Goal: Information Seeking & Learning: Learn about a topic

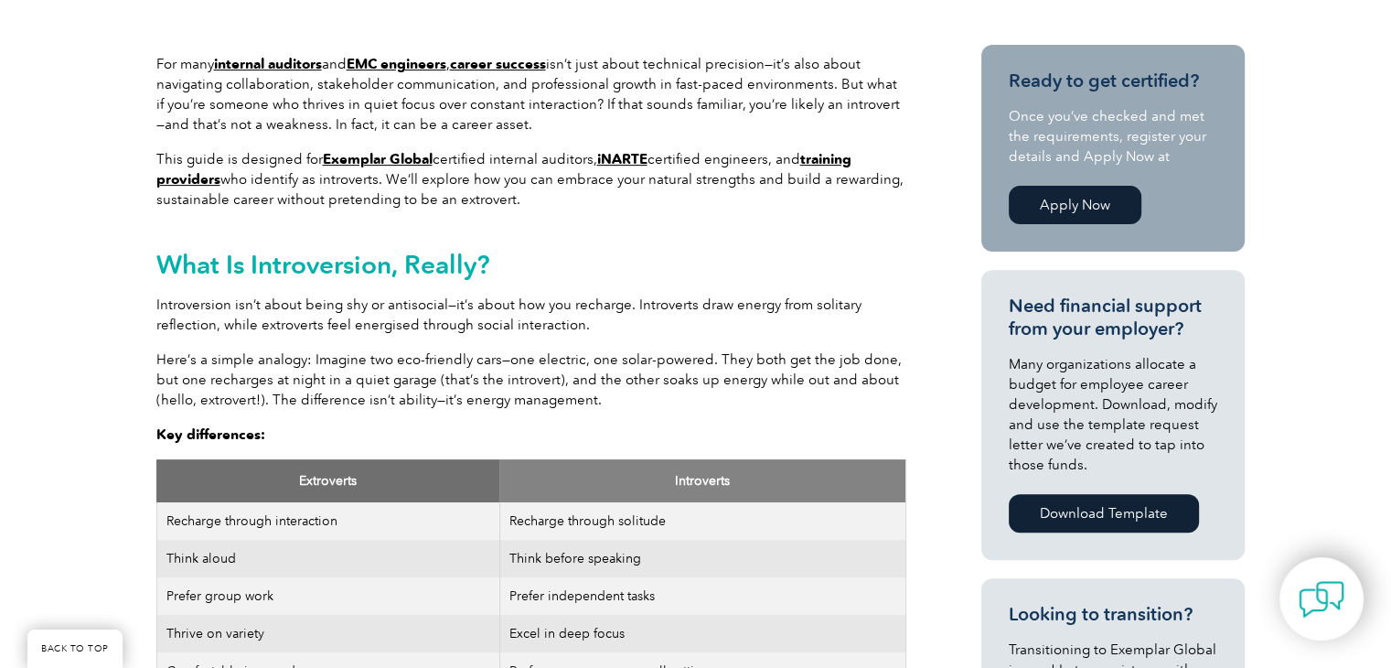
scroll to position [640, 0]
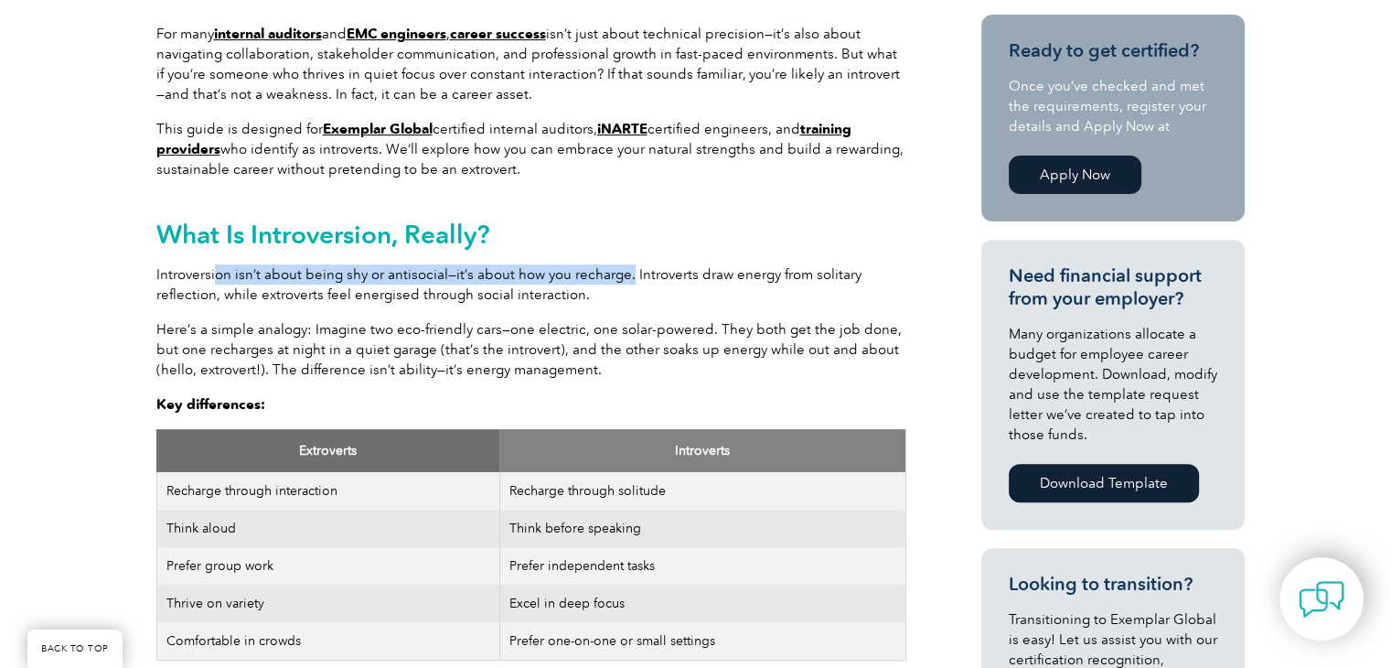
drag, startPoint x: 258, startPoint y: 255, endPoint x: 627, endPoint y: 280, distance: 369.5
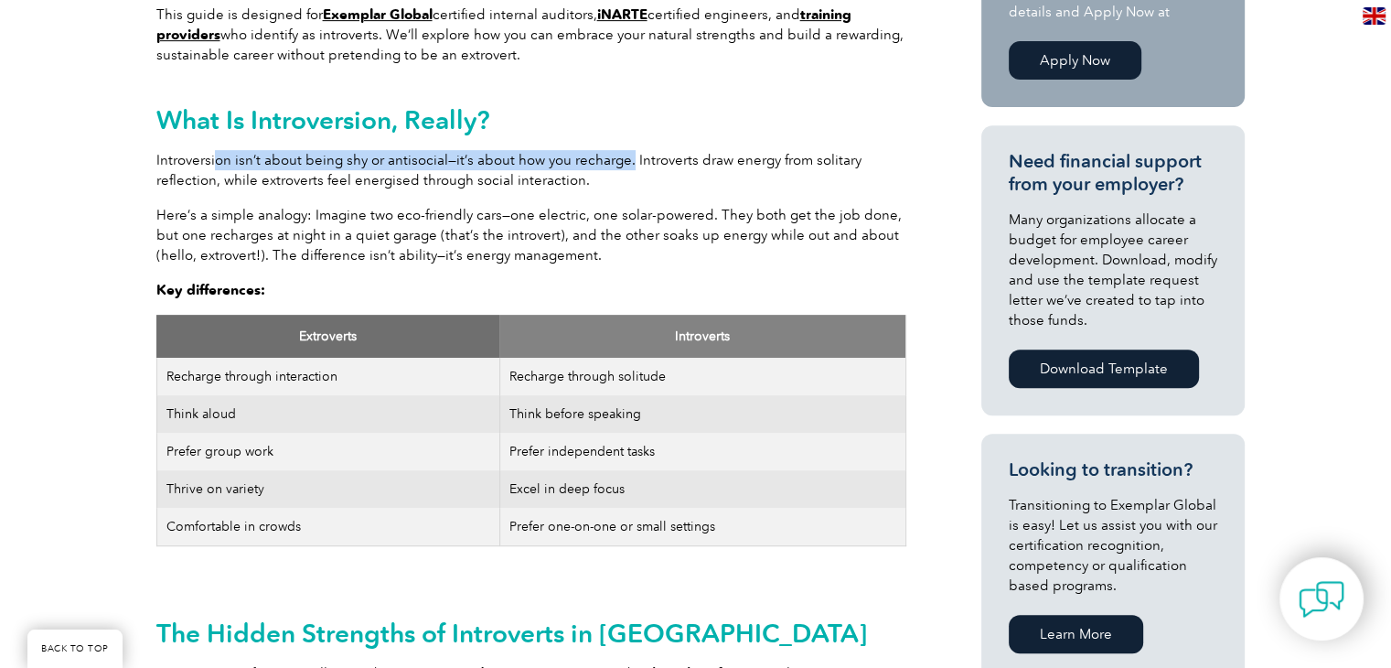
scroll to position [627, 0]
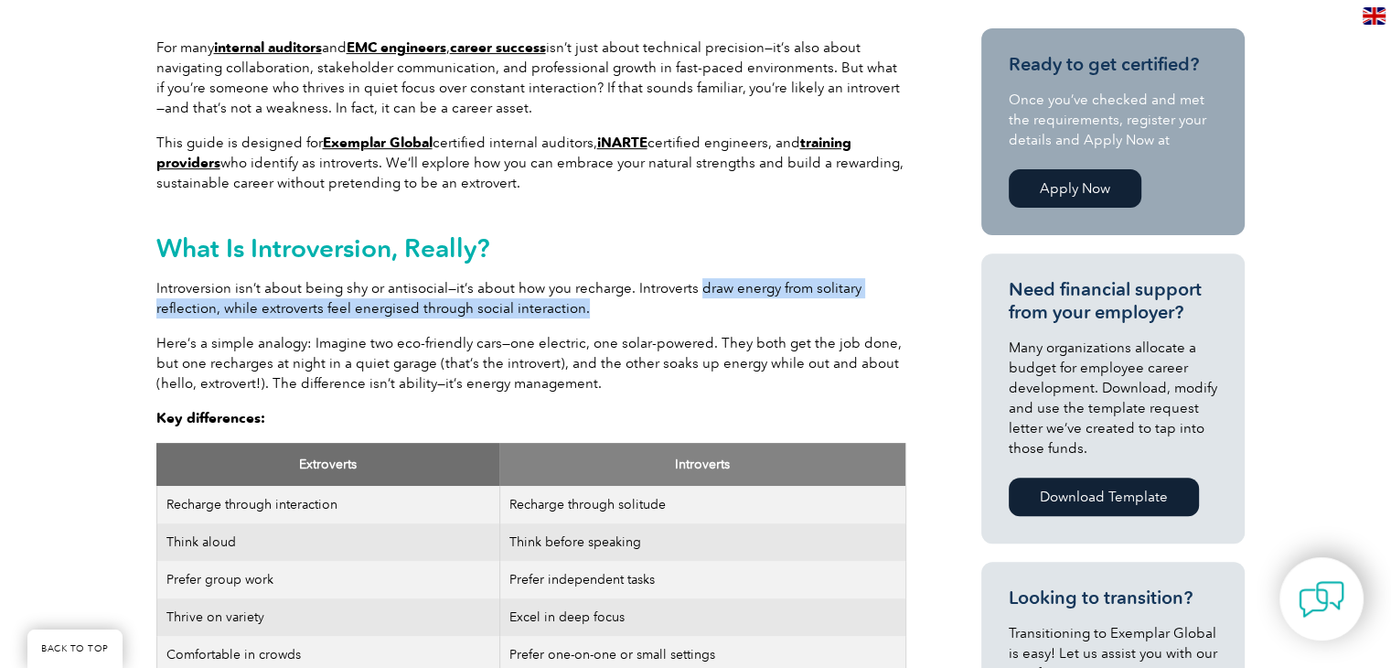
drag, startPoint x: 736, startPoint y: 294, endPoint x: 584, endPoint y: 312, distance: 153.9
click at [584, 312] on p "Introversion isn’t about being shy or antisocial—it’s about how you recharge. I…" at bounding box center [531, 298] width 750 height 40
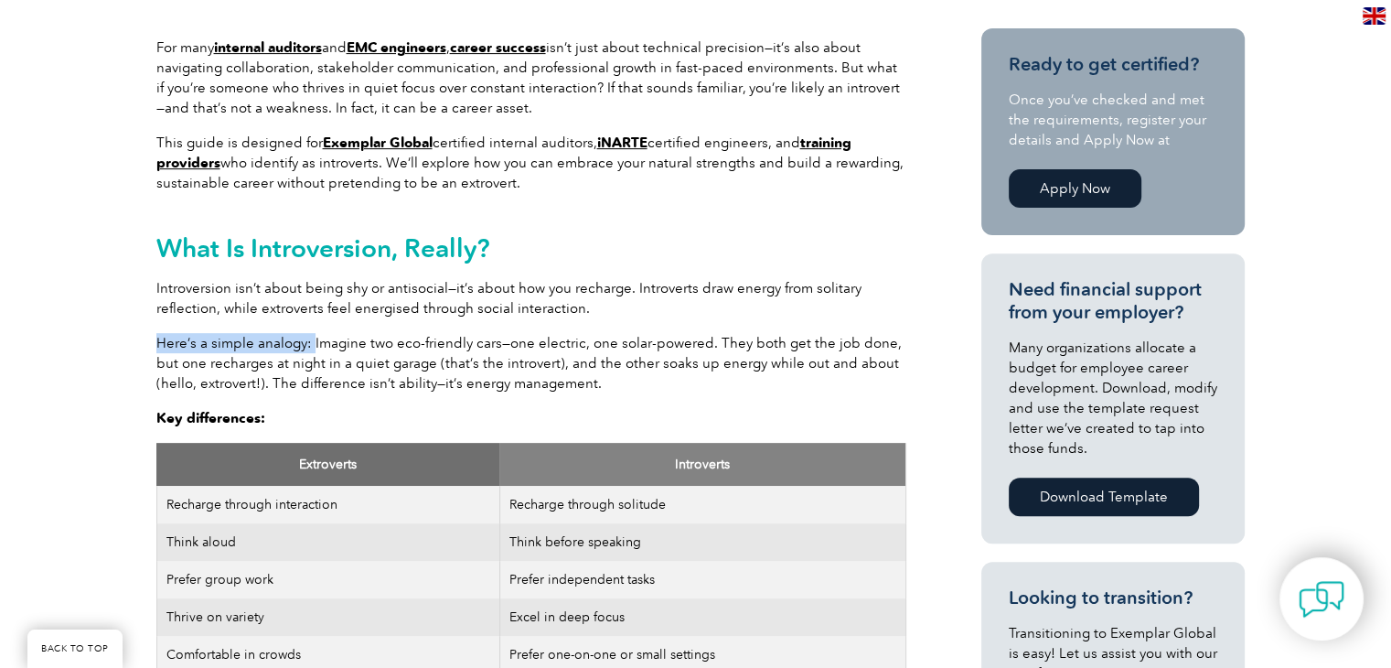
drag, startPoint x: 156, startPoint y: 332, endPoint x: 312, endPoint y: 340, distance: 156.6
click at [312, 340] on p "Here’s a simple analogy: Imagine two eco-friendly cars—one electric, one solar-…" at bounding box center [531, 363] width 750 height 60
click at [386, 341] on p "Here’s a simple analogy: Imagine two eco-friendly cars—one electric, one solar-…" at bounding box center [531, 363] width 750 height 60
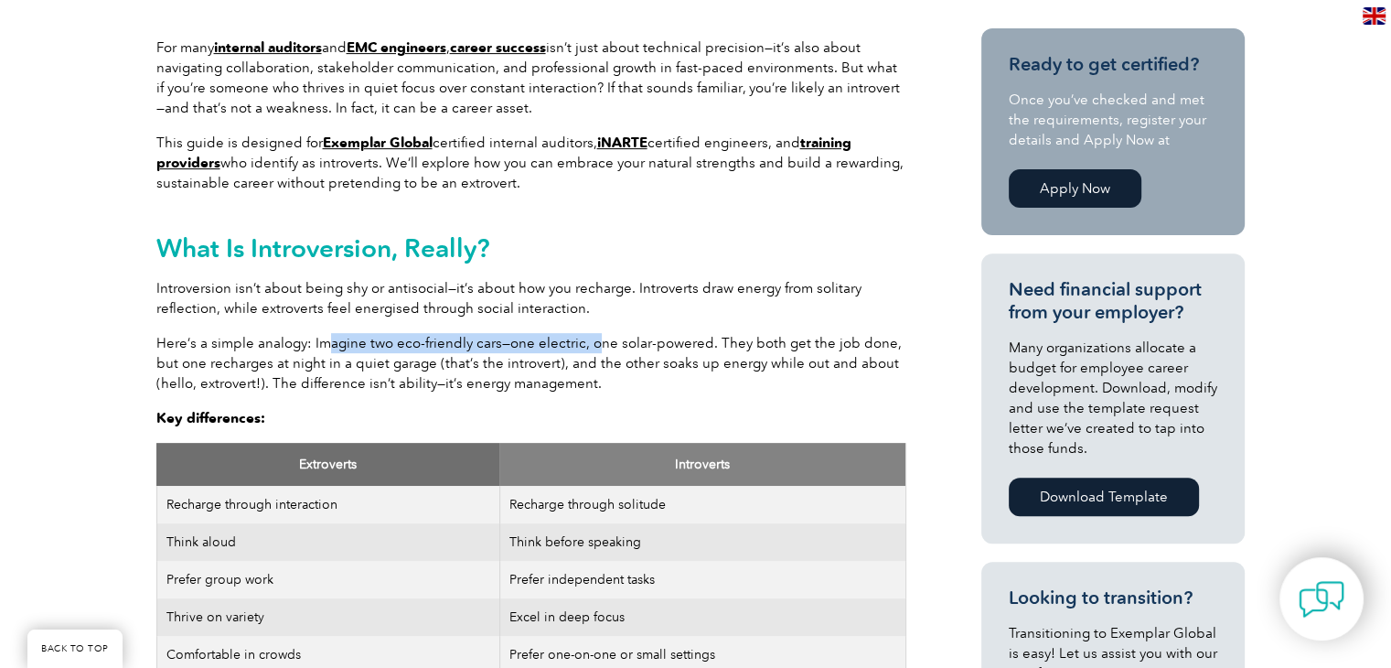
drag, startPoint x: 331, startPoint y: 329, endPoint x: 593, endPoint y: 341, distance: 261.9
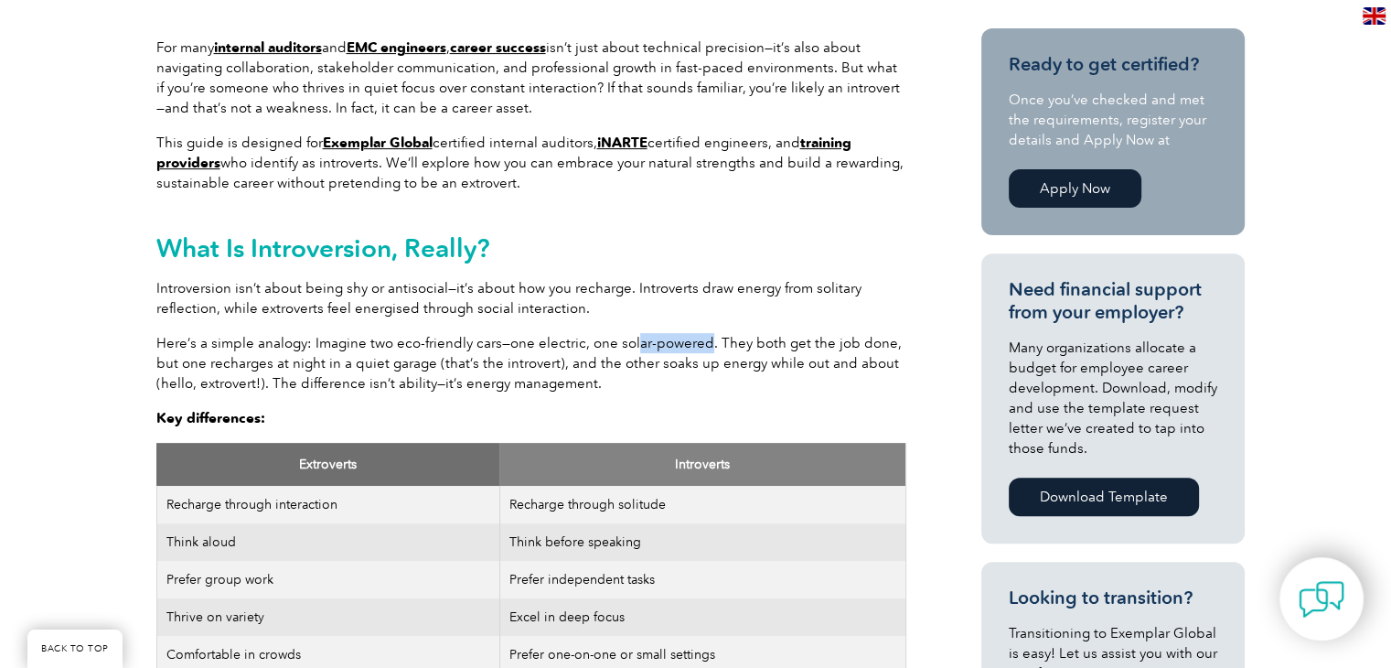
drag, startPoint x: 630, startPoint y: 341, endPoint x: 701, endPoint y: 344, distance: 70.5
click at [701, 344] on p "Here’s a simple analogy: Imagine two eco-friendly cars—one electric, one solar-…" at bounding box center [531, 363] width 750 height 60
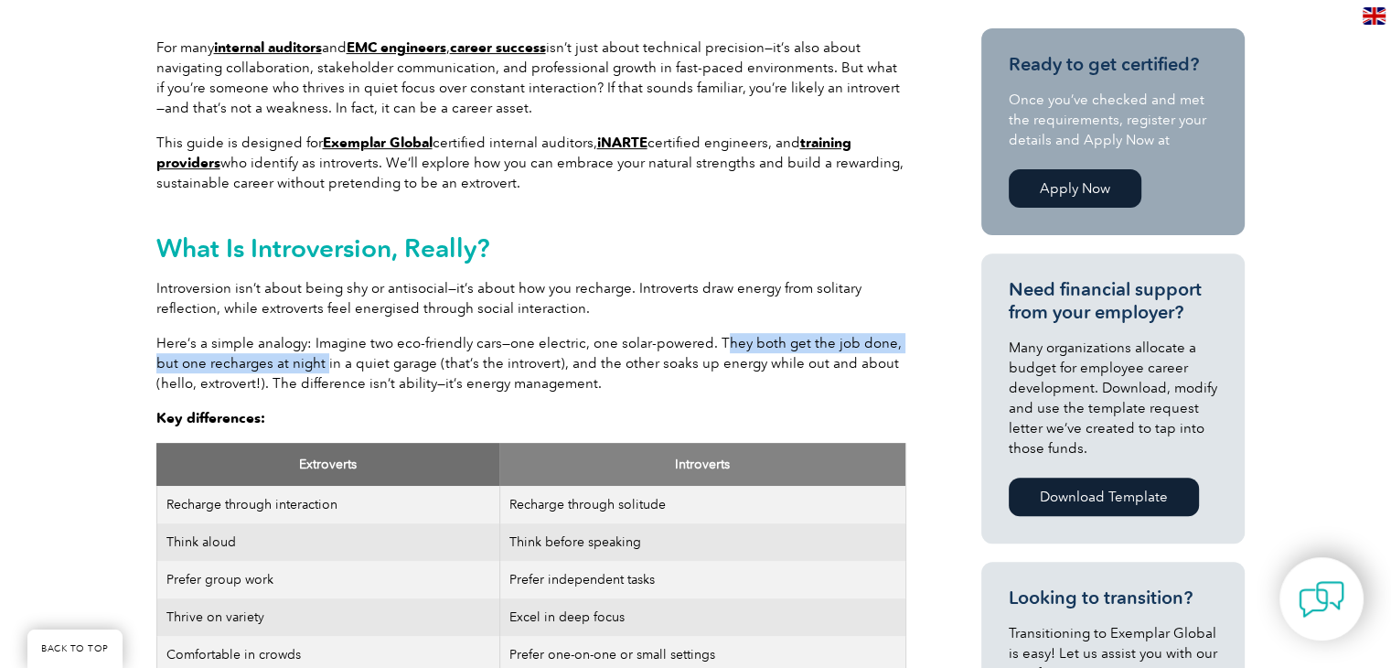
drag, startPoint x: 714, startPoint y: 341, endPoint x: 323, endPoint y: 353, distance: 390.8
click at [323, 353] on p "Here’s a simple analogy: Imagine two eco-friendly cars—one electric, one solar-…" at bounding box center [531, 363] width 750 height 60
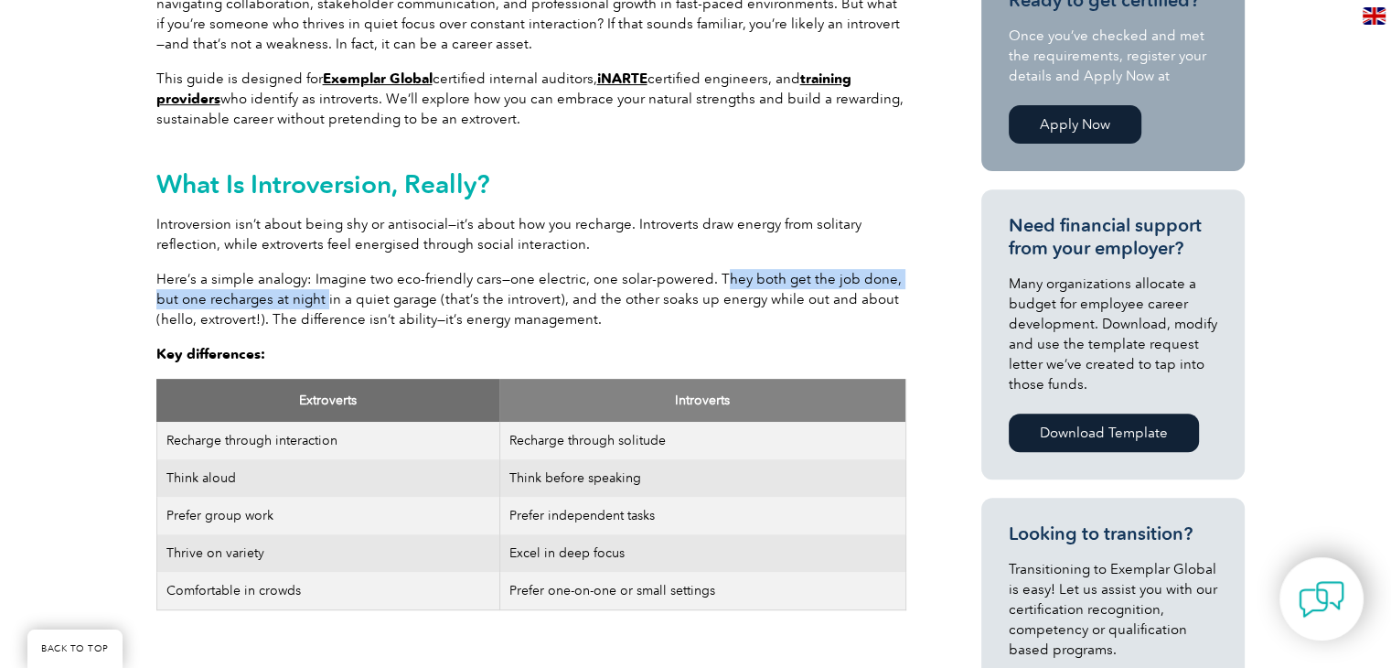
scroll to position [718, 0]
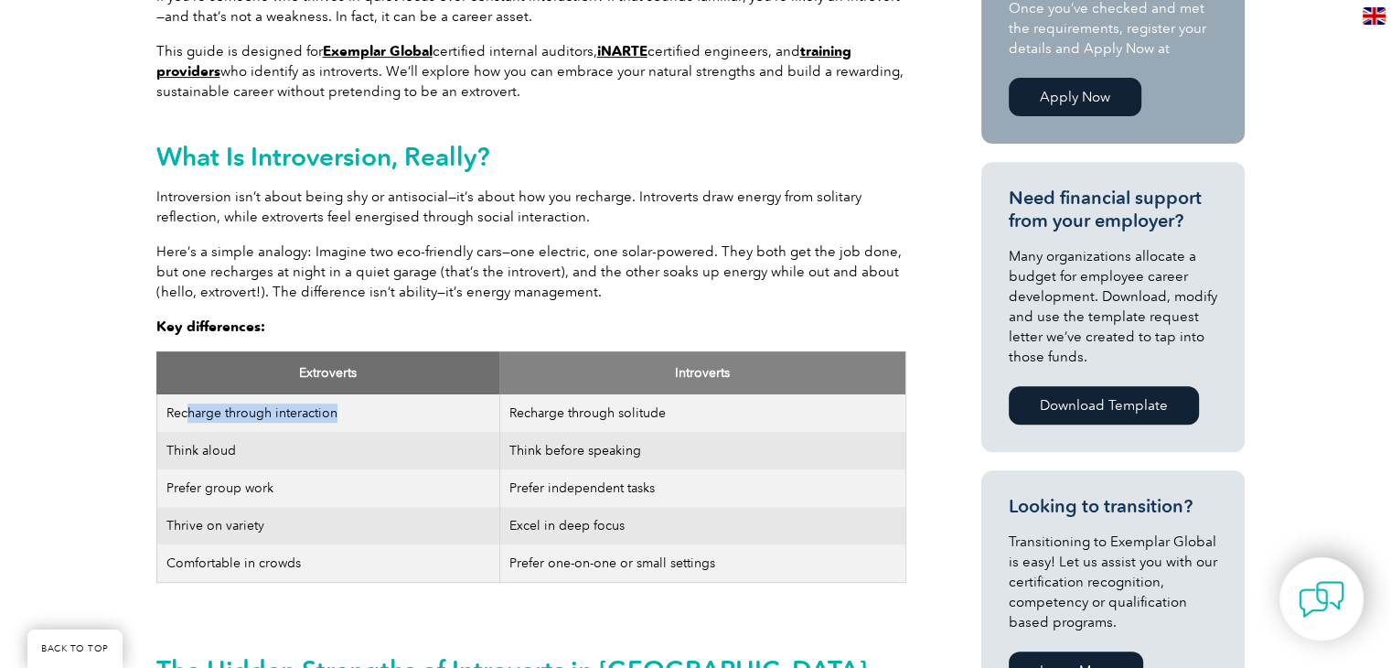
drag, startPoint x: 187, startPoint y: 414, endPoint x: 376, endPoint y: 422, distance: 189.5
click at [376, 422] on td "Recharge through interaction" at bounding box center [327, 413] width 343 height 38
drag, startPoint x: 603, startPoint y: 417, endPoint x: 758, endPoint y: 427, distance: 155.8
click at [758, 427] on td "Recharge through solitude" at bounding box center [702, 413] width 406 height 38
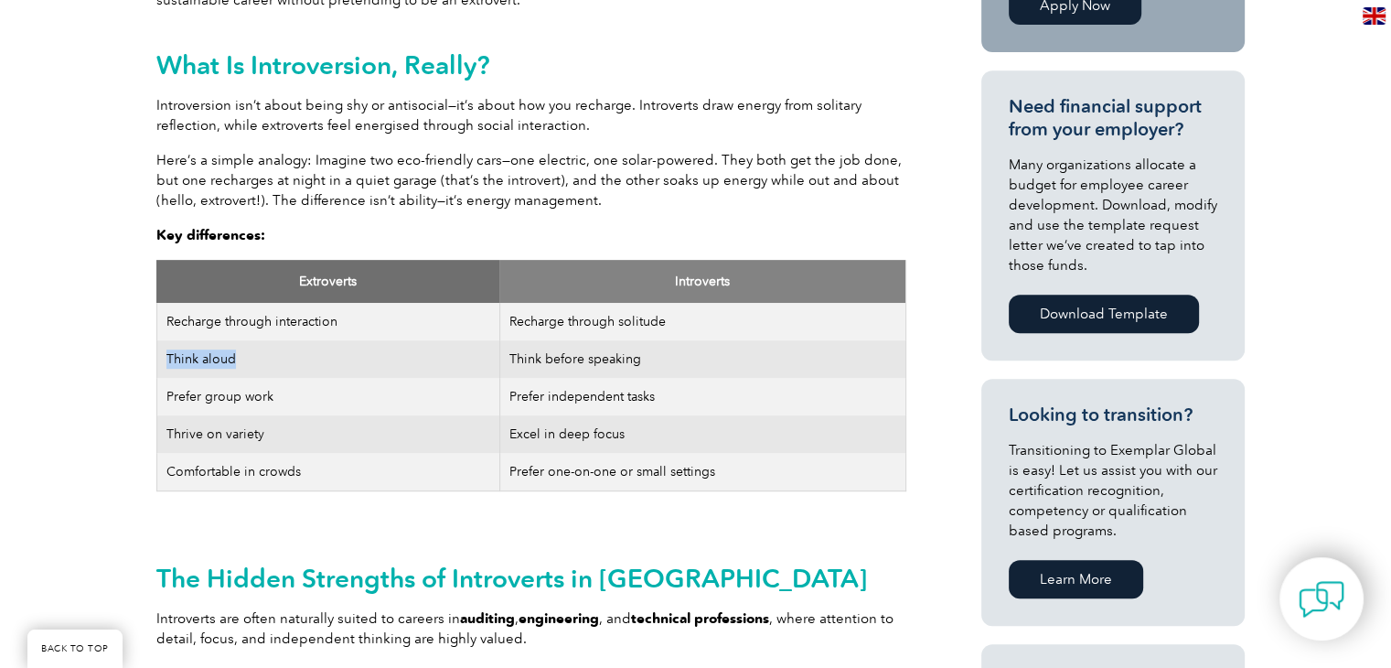
drag, startPoint x: 161, startPoint y: 358, endPoint x: 260, endPoint y: 360, distance: 98.8
click at [260, 360] on td "Think aloud" at bounding box center [327, 359] width 343 height 38
drag, startPoint x: 559, startPoint y: 349, endPoint x: 688, endPoint y: 372, distance: 131.2
click at [688, 372] on td "Think before speaking" at bounding box center [702, 359] width 406 height 38
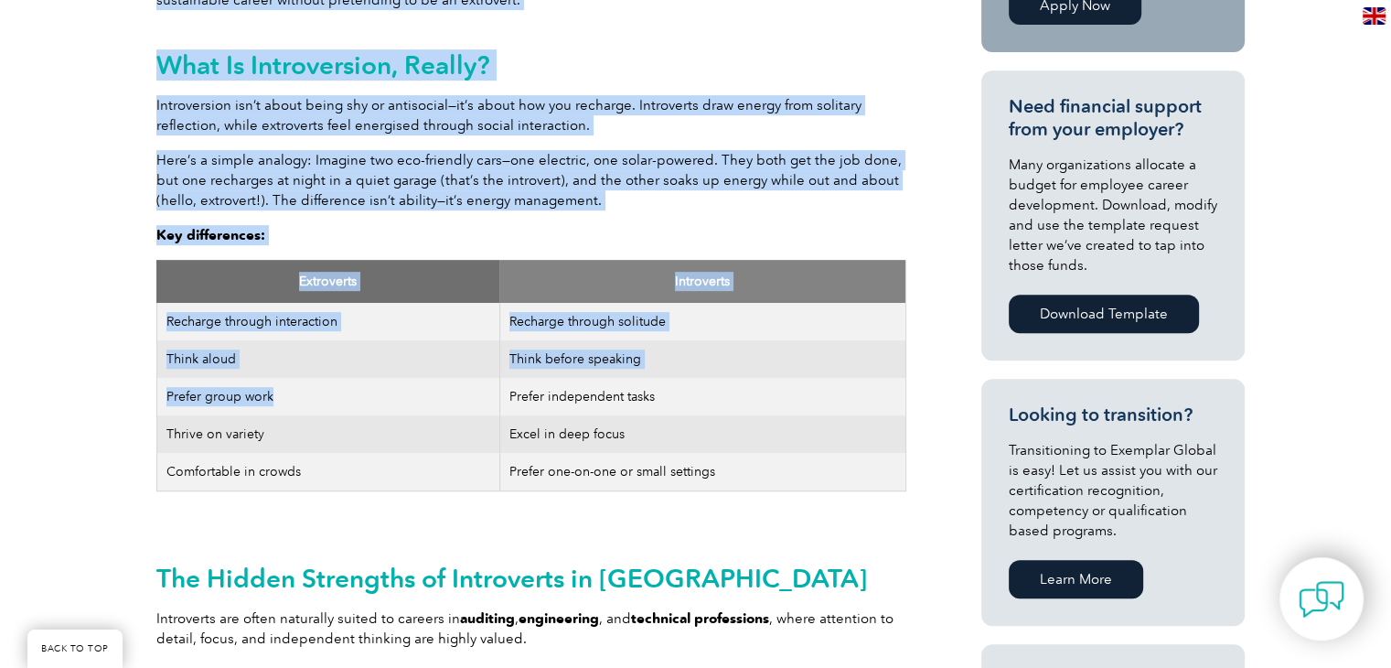
drag, startPoint x: 156, startPoint y: 397, endPoint x: 327, endPoint y: 402, distance: 171.1
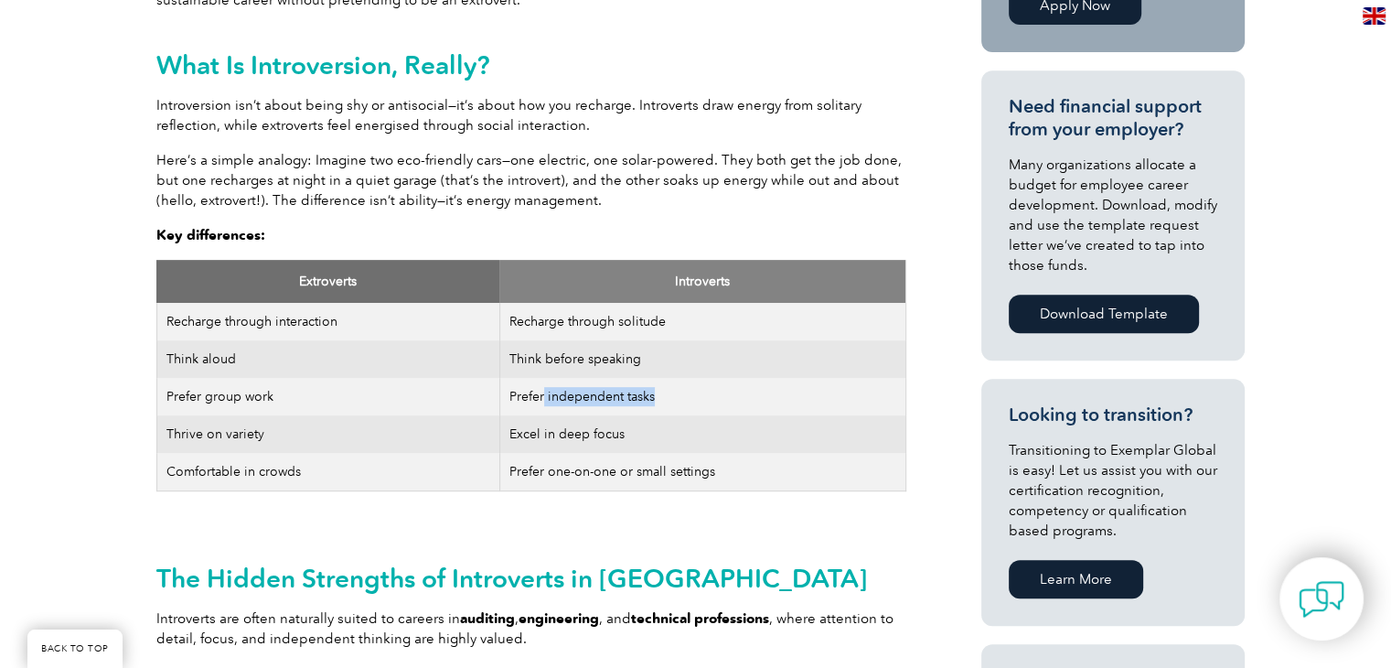
drag, startPoint x: 562, startPoint y: 403, endPoint x: 695, endPoint y: 406, distance: 133.6
click at [695, 406] on td "Prefer independent tasks" at bounding box center [702, 397] width 406 height 38
click at [311, 428] on td "Thrive on variety" at bounding box center [327, 434] width 343 height 38
drag, startPoint x: 504, startPoint y: 433, endPoint x: 681, endPoint y: 445, distance: 177.0
click at [681, 445] on td "Excel in deep focus" at bounding box center [702, 434] width 406 height 38
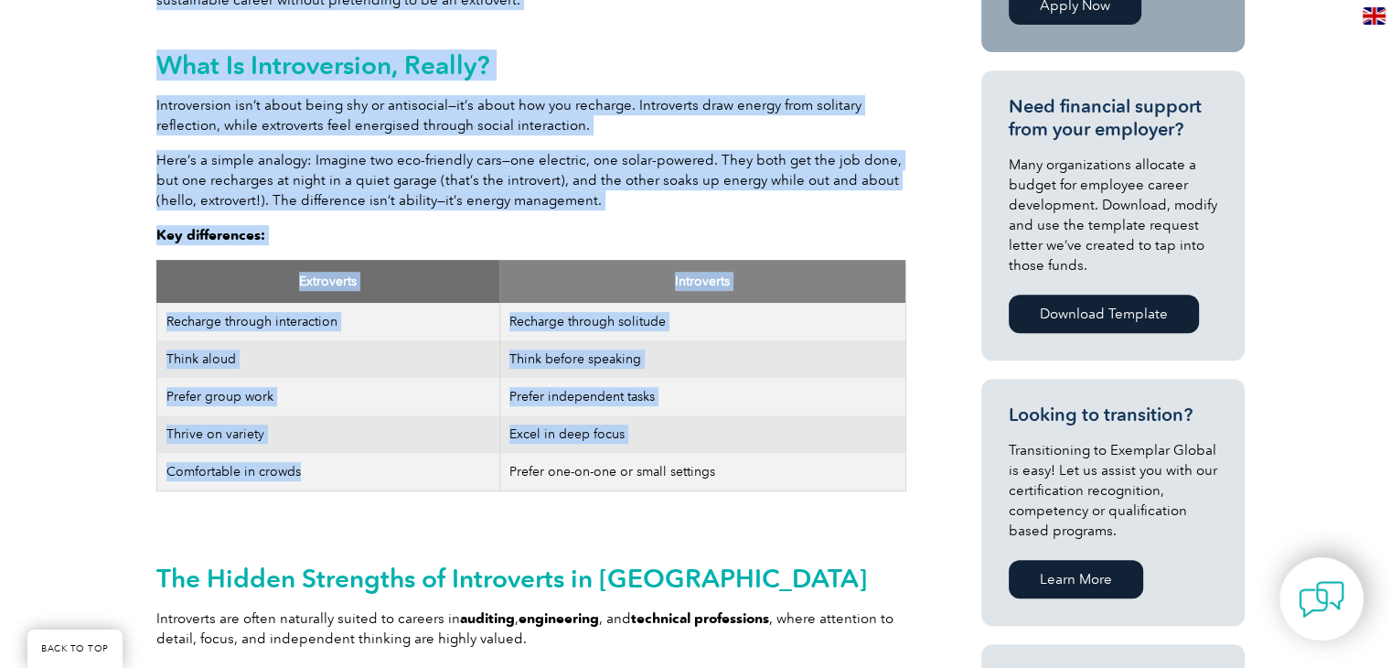
drag, startPoint x: 333, startPoint y: 473, endPoint x: 126, endPoint y: 468, distance: 206.8
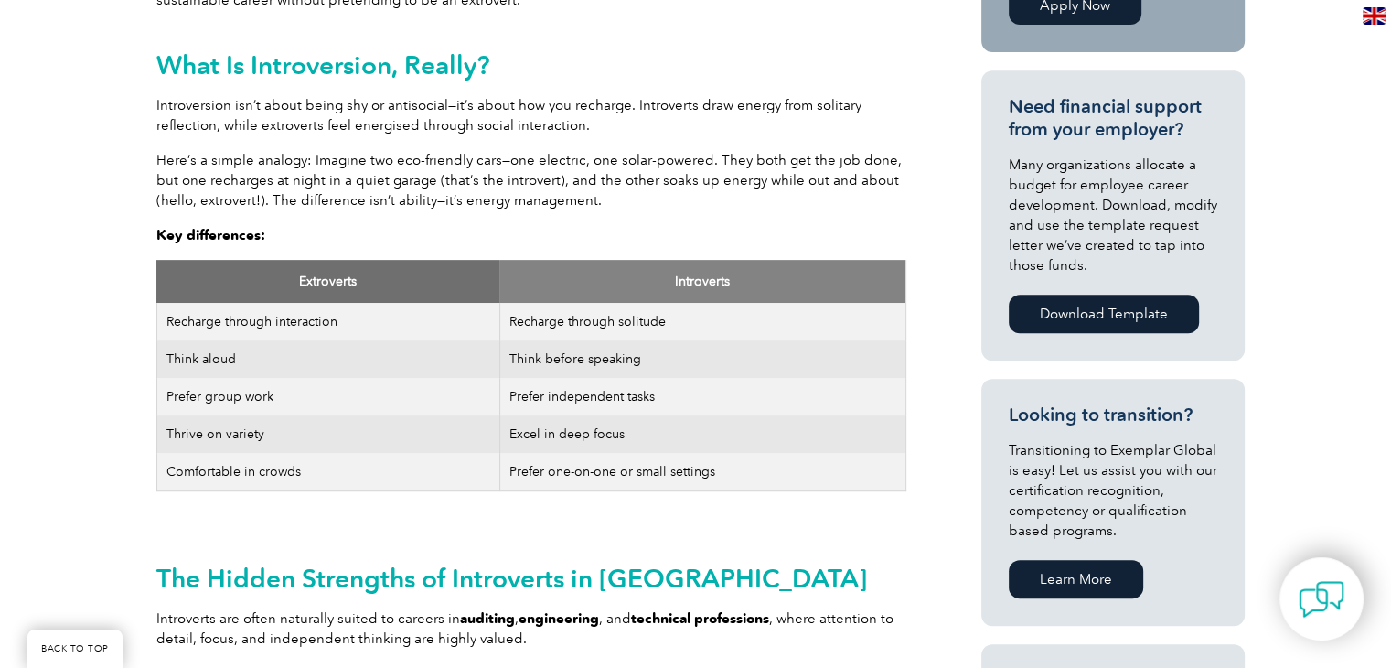
click at [626, 466] on td "Prefer one-on-one or small settings" at bounding box center [702, 472] width 406 height 38
click at [219, 435] on td "Thrive on variety" at bounding box center [327, 434] width 343 height 38
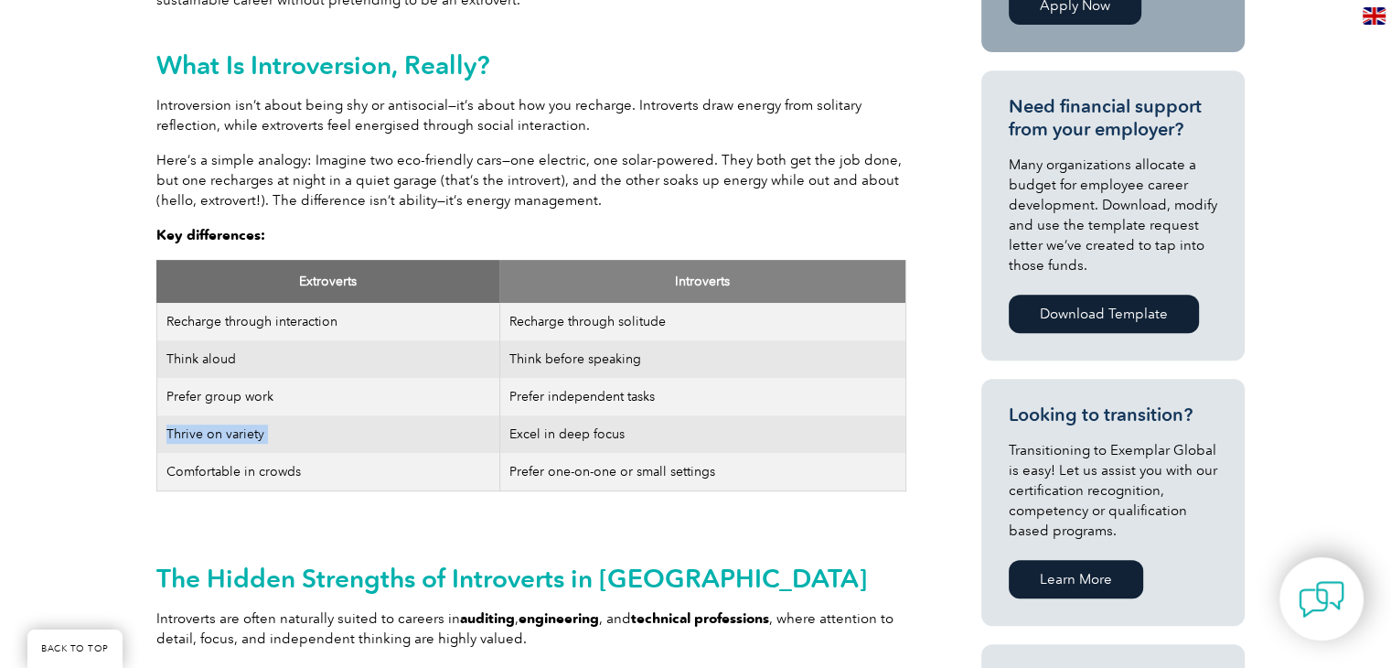
click at [219, 435] on td "Thrive on variety" at bounding box center [327, 434] width 343 height 38
click at [237, 398] on td "Prefer group work" at bounding box center [327, 397] width 343 height 38
click at [549, 357] on td "Think before speaking" at bounding box center [702, 359] width 406 height 38
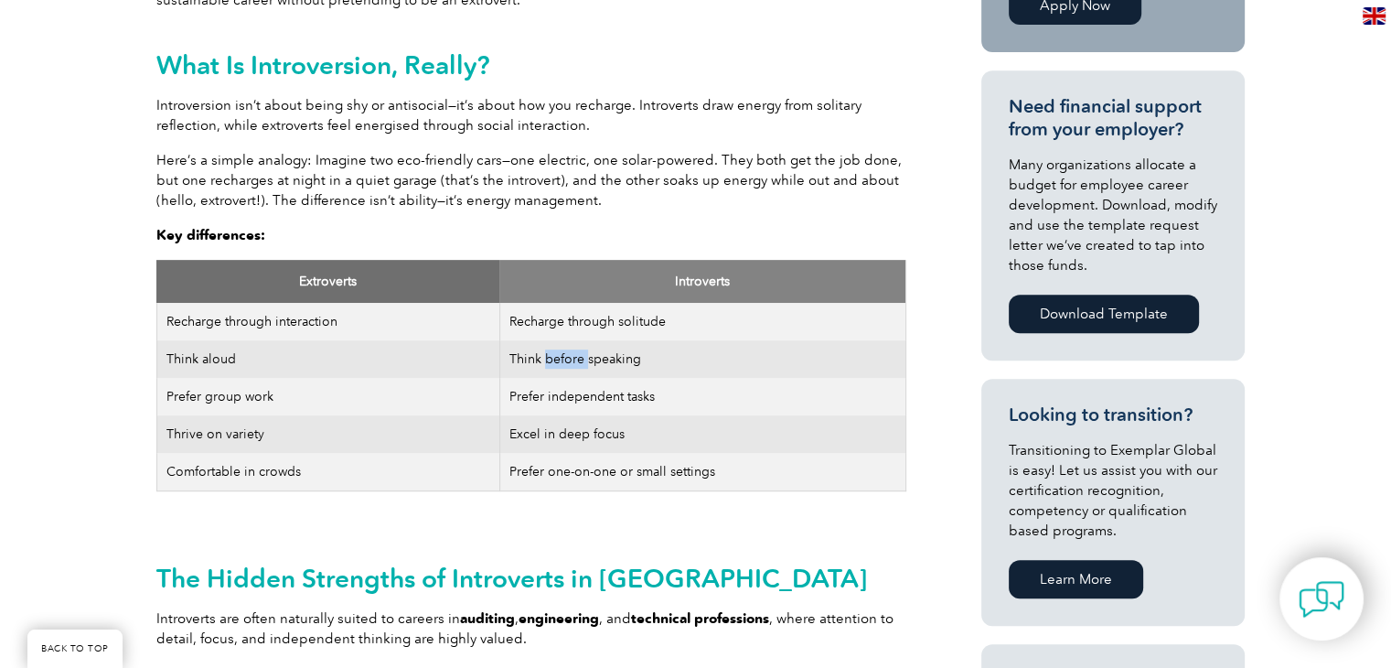
click at [549, 357] on td "Think before speaking" at bounding box center [702, 359] width 406 height 38
click at [576, 332] on td "Recharge through solitude" at bounding box center [702, 322] width 406 height 38
click at [583, 323] on td "Recharge through solitude" at bounding box center [702, 322] width 406 height 38
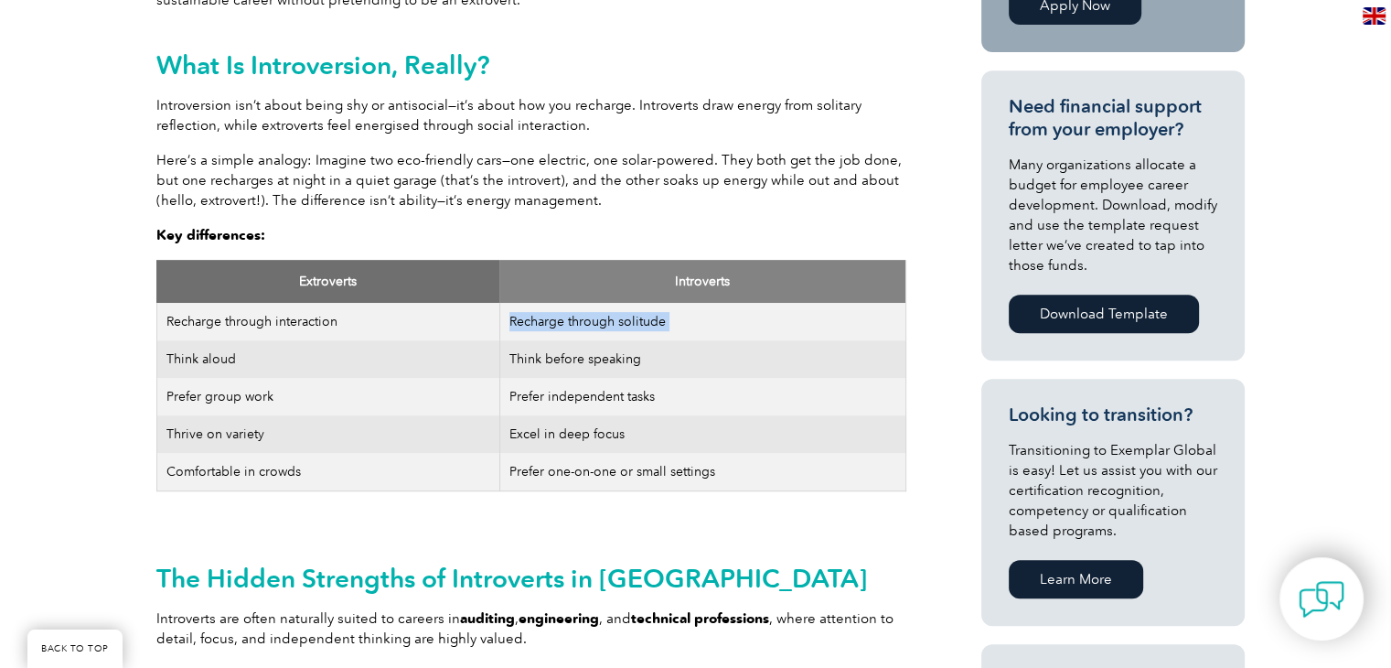
click at [583, 323] on td "Recharge through solitude" at bounding box center [702, 322] width 406 height 38
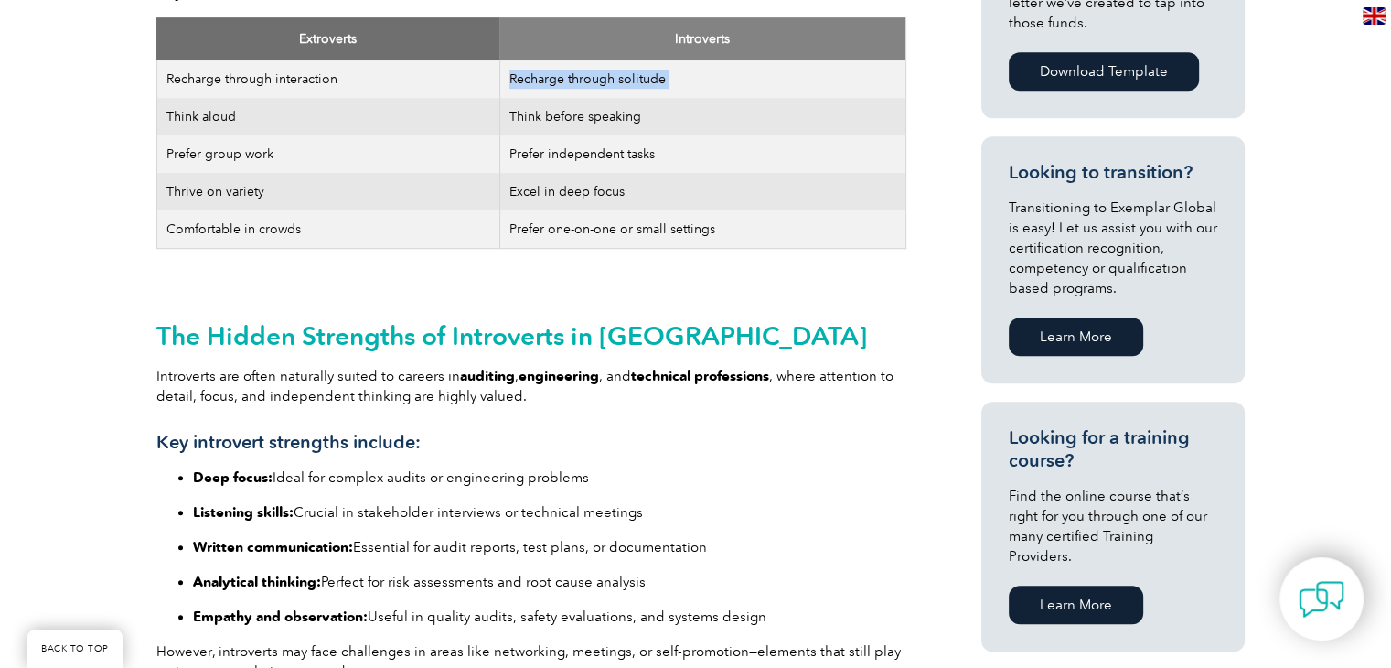
scroll to position [1084, 0]
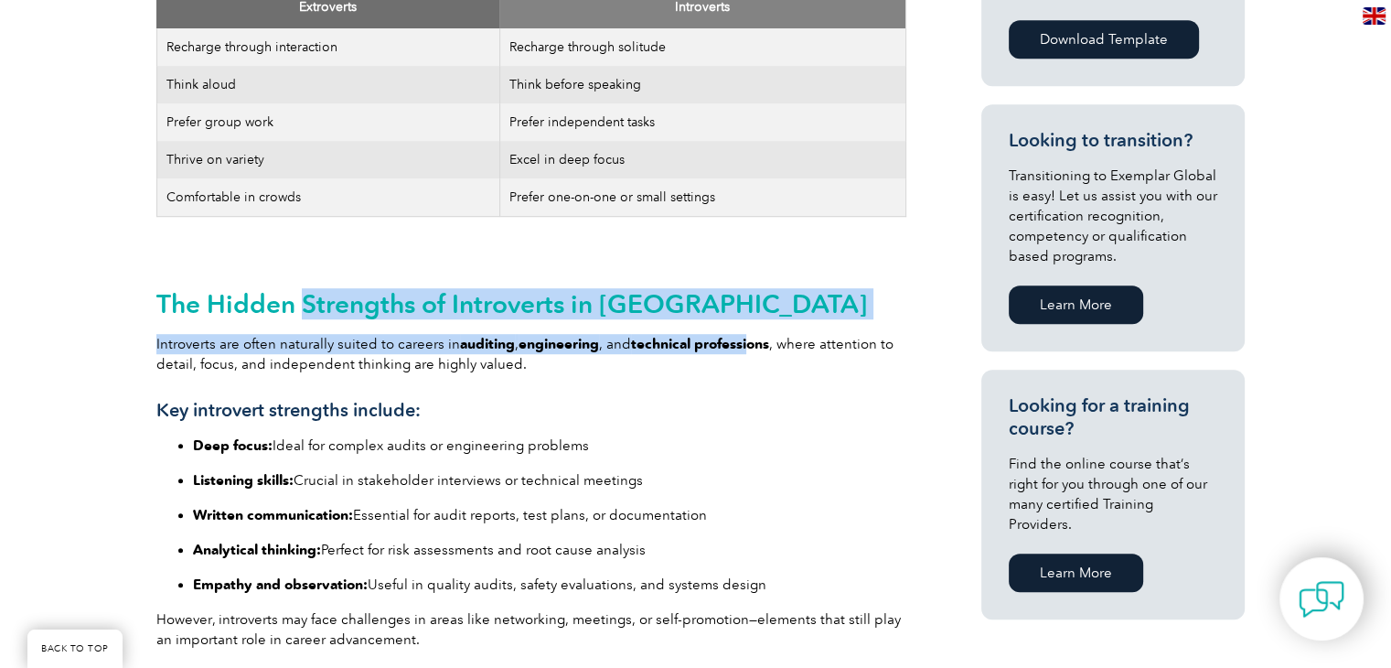
drag, startPoint x: 300, startPoint y: 302, endPoint x: 749, endPoint y: 341, distance: 450.9
click at [763, 314] on h2 "The Hidden Strengths of Introverts in [GEOGRAPHIC_DATA]" at bounding box center [531, 303] width 750 height 29
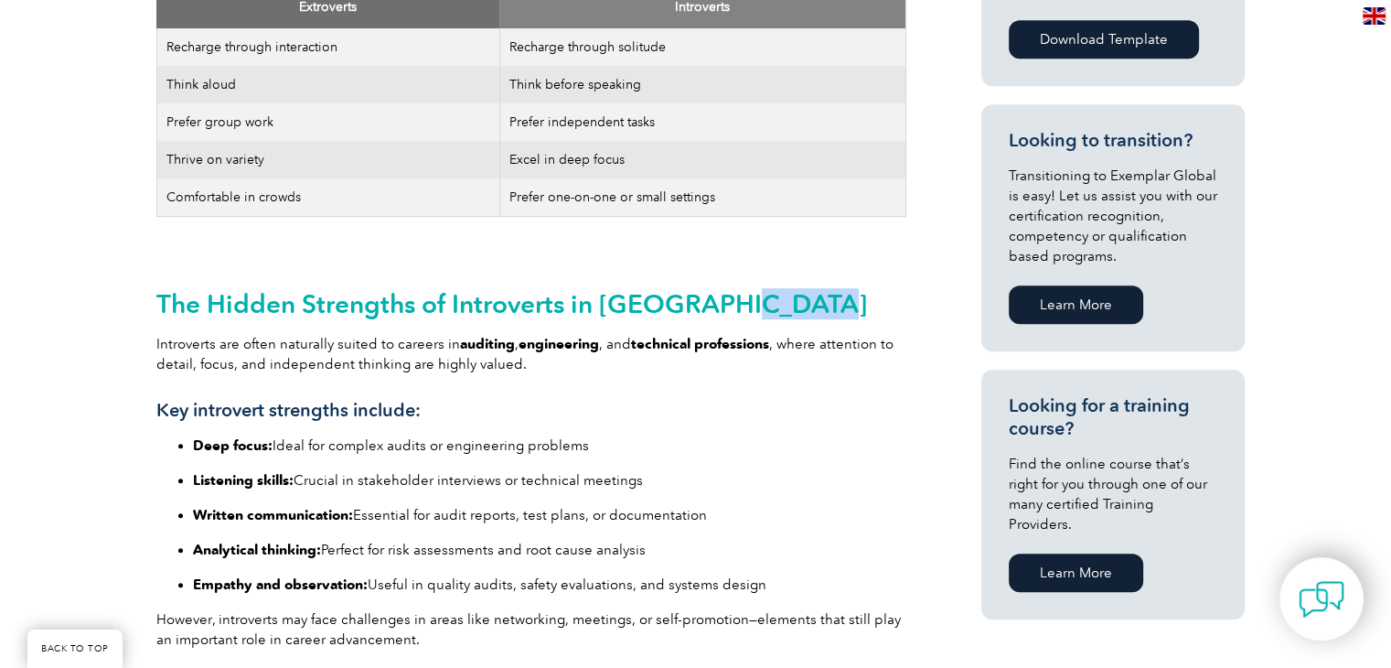
click at [763, 314] on h2 "The Hidden Strengths of Introverts in [GEOGRAPHIC_DATA]" at bounding box center [531, 303] width 750 height 29
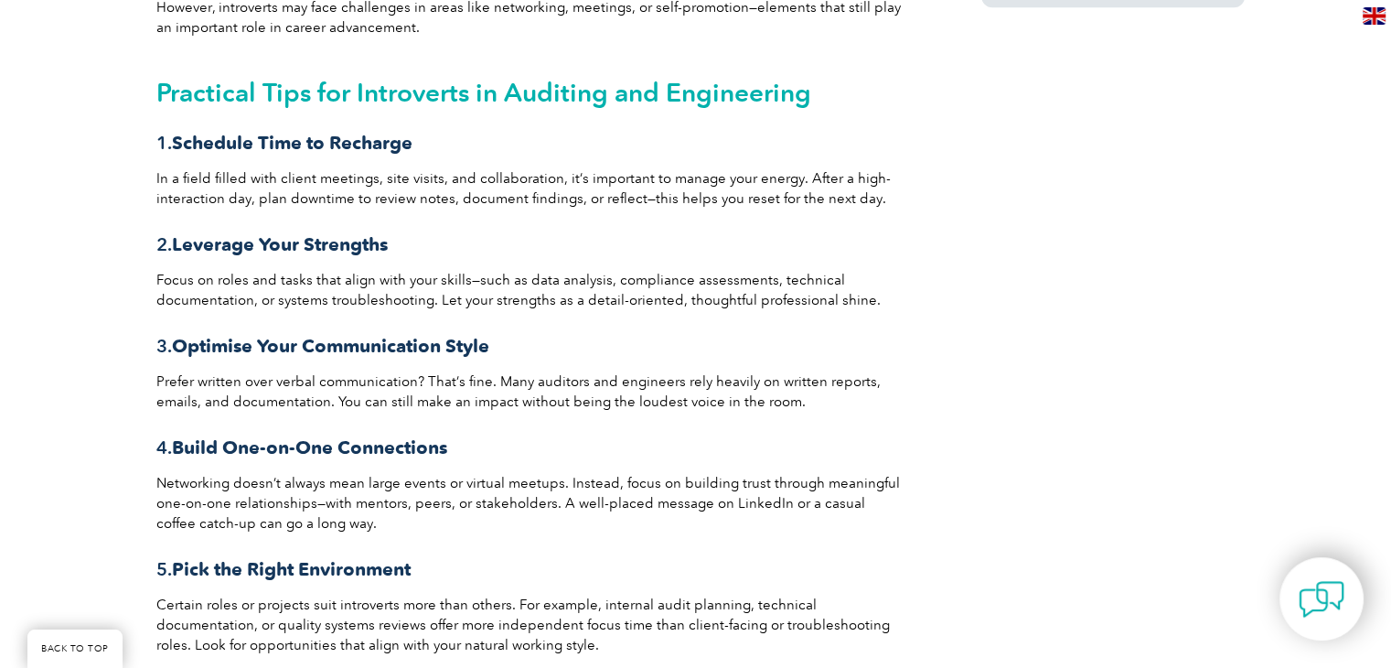
scroll to position [1724, 0]
